Goal: Find specific page/section

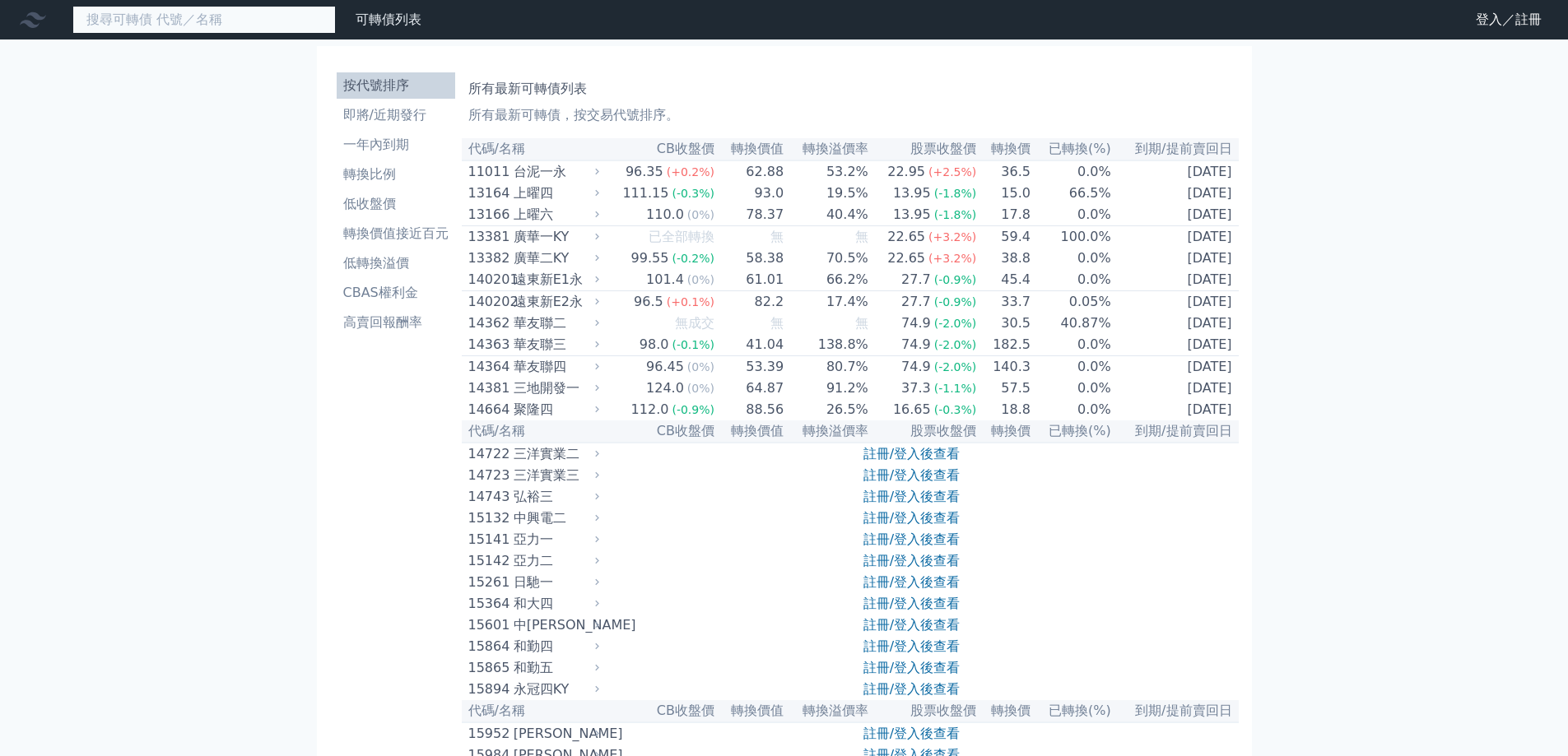
click at [276, 14] on input at bounding box center [204, 19] width 263 height 28
click at [1511, 35] on nav "可轉債列表 財務數據 可轉債列表 財務數據 登入／註冊 登入／註冊" at bounding box center [784, 19] width 1568 height 39
click at [1507, 22] on link "登入／註冊" at bounding box center [1508, 19] width 92 height 26
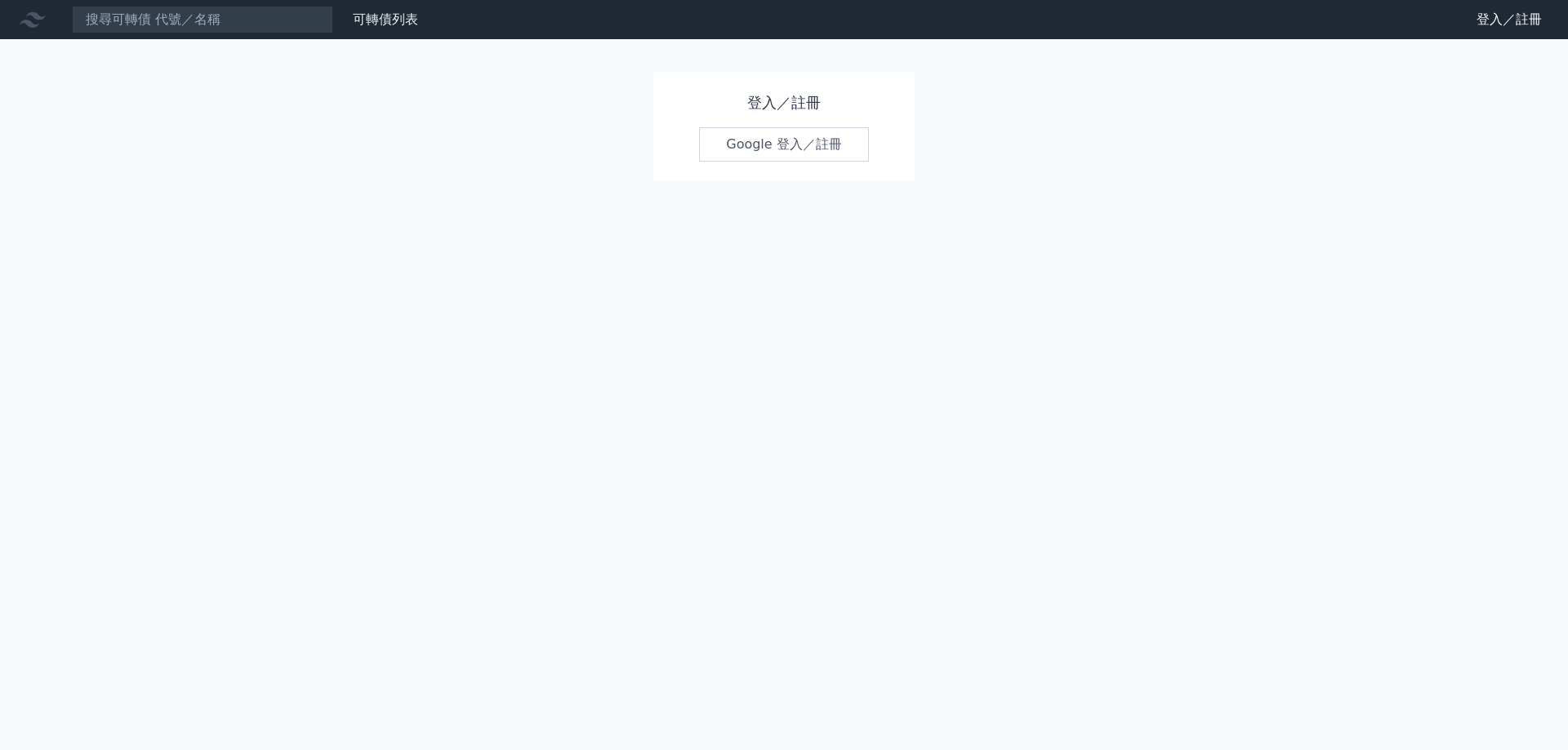
click at [795, 155] on link "Google 登入／註冊" at bounding box center [784, 144] width 170 height 34
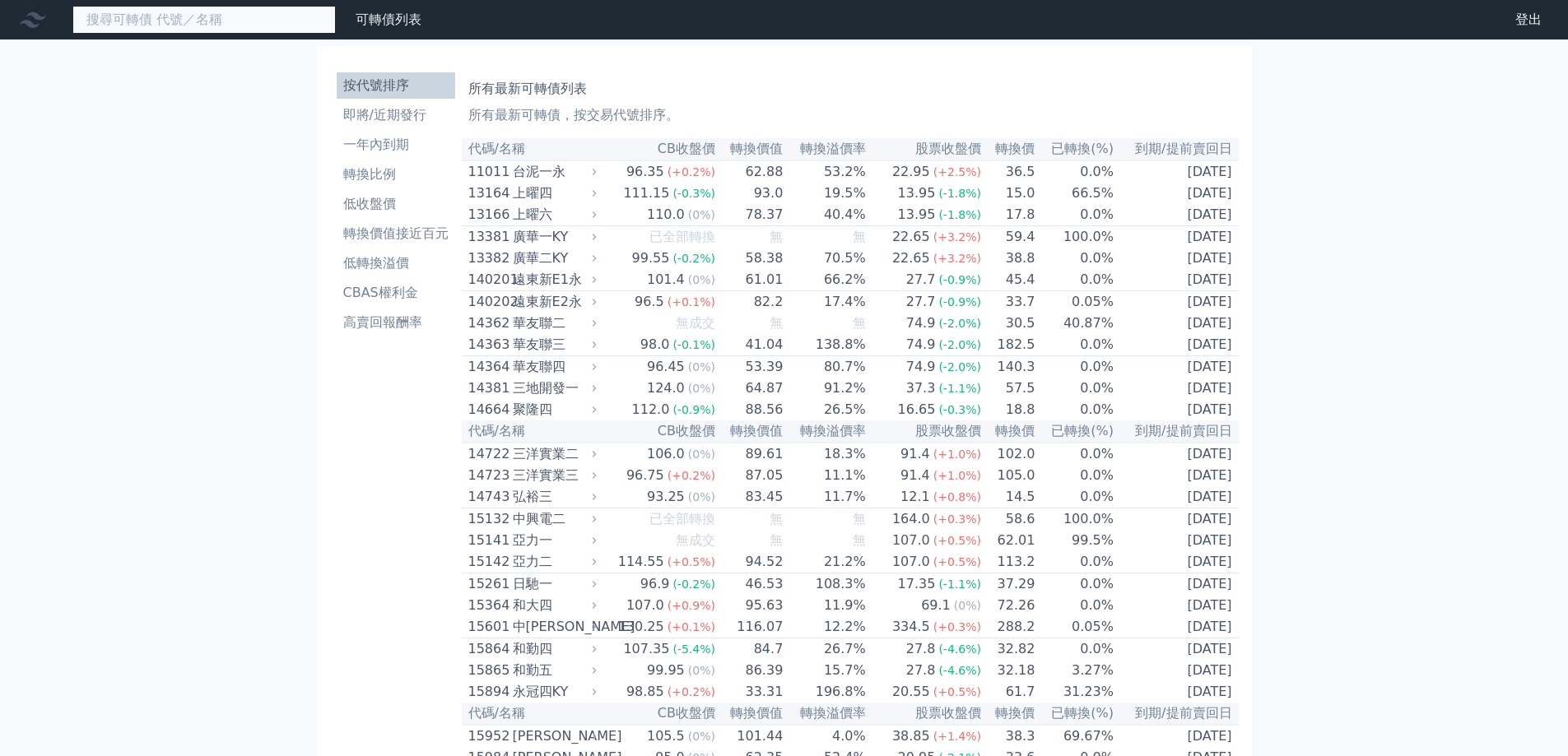
click at [268, 19] on input at bounding box center [204, 19] width 263 height 28
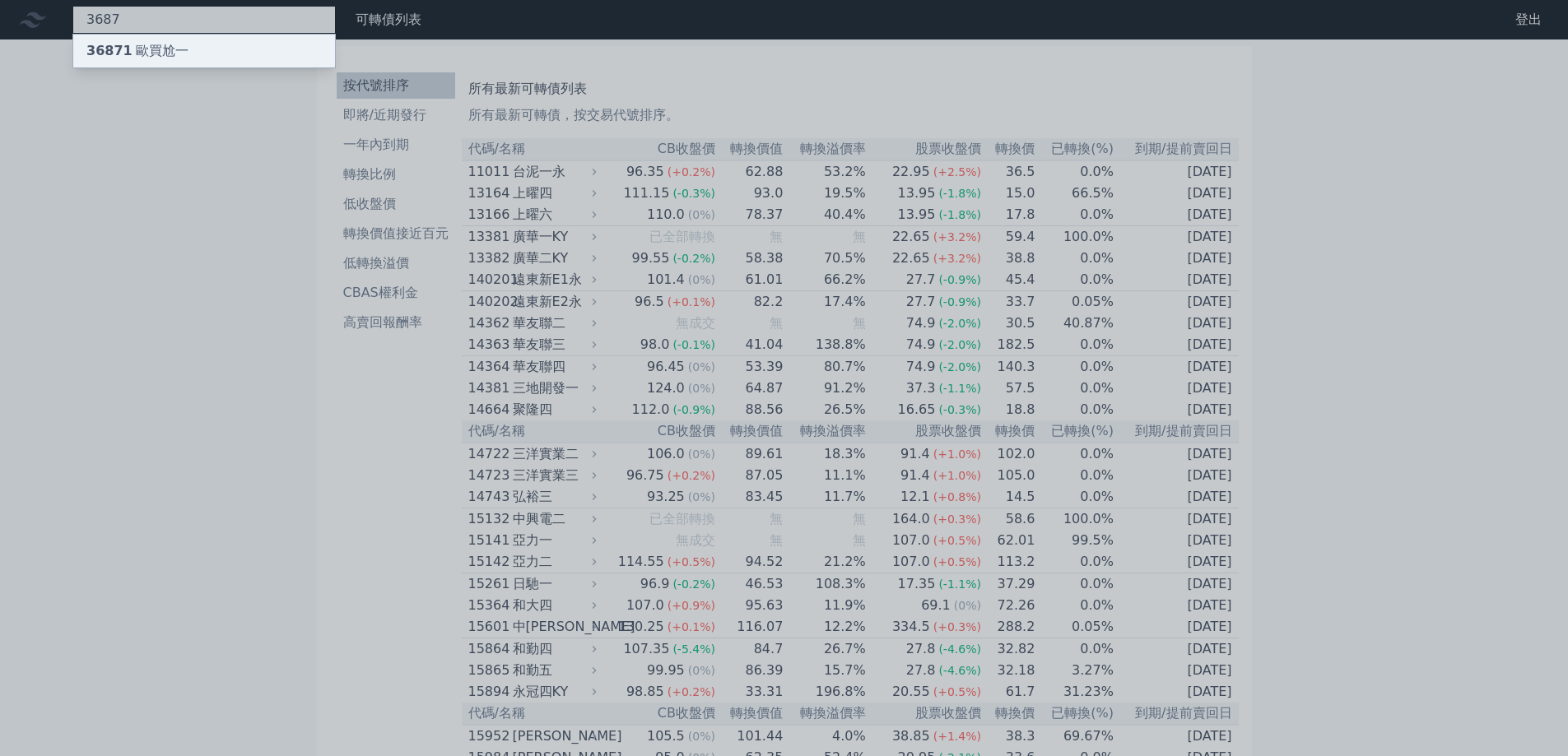
type input "3687"
click at [272, 56] on div "36871 歐買尬一" at bounding box center [204, 50] width 262 height 33
